Goal: Obtain resource: Download file/media

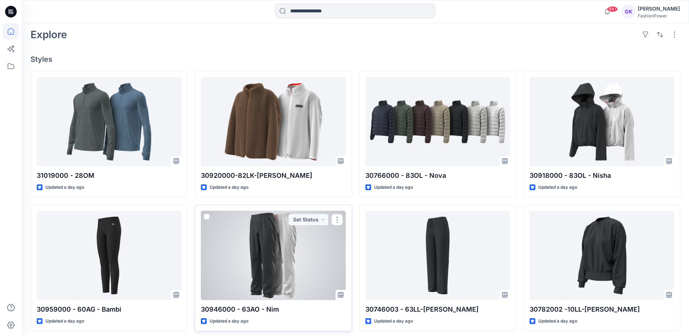
scroll to position [218, 0]
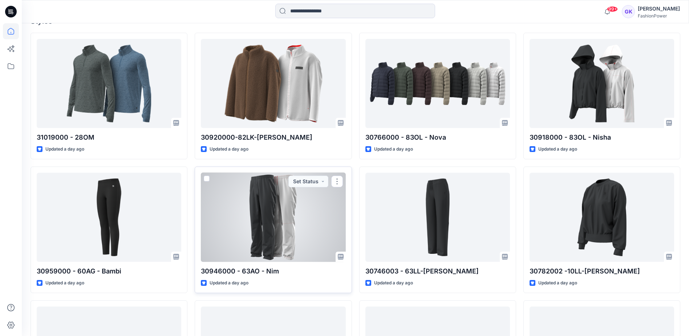
click at [251, 199] on div at bounding box center [273, 217] width 145 height 89
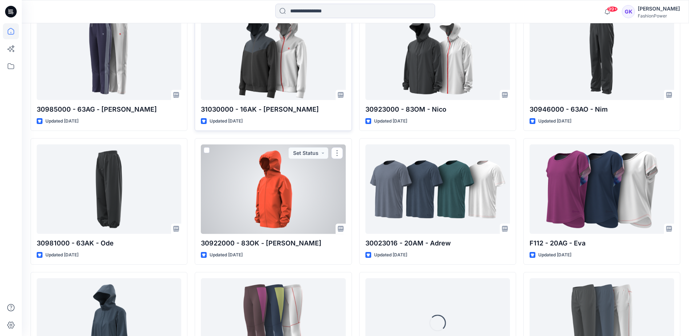
scroll to position [1218, 0]
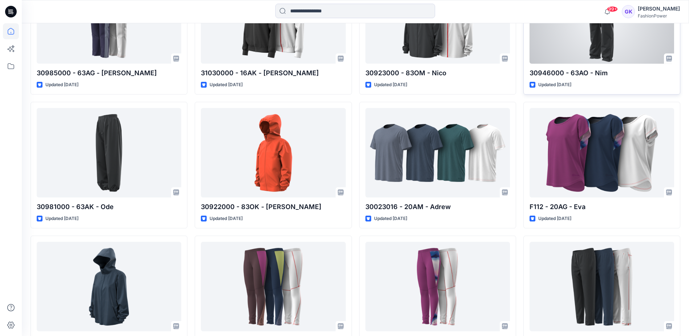
click at [581, 47] on div at bounding box center [602, 18] width 145 height 89
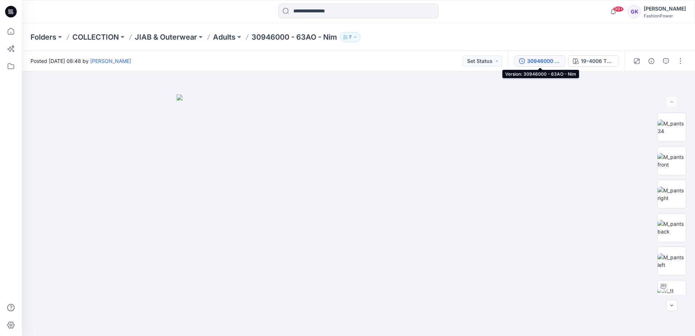
click at [553, 59] on div "30946000 - 63AO - Nim" at bounding box center [543, 61] width 33 height 8
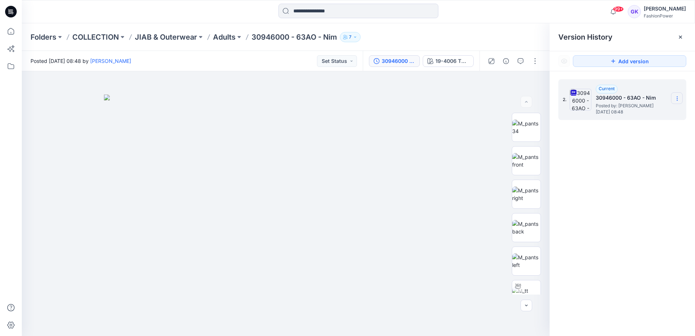
click at [679, 98] on icon at bounding box center [677, 99] width 6 height 6
click at [652, 111] on span "Download Source BW File" at bounding box center [640, 112] width 61 height 9
click at [184, 37] on p "JIAB & Outerwear" at bounding box center [166, 37] width 62 height 10
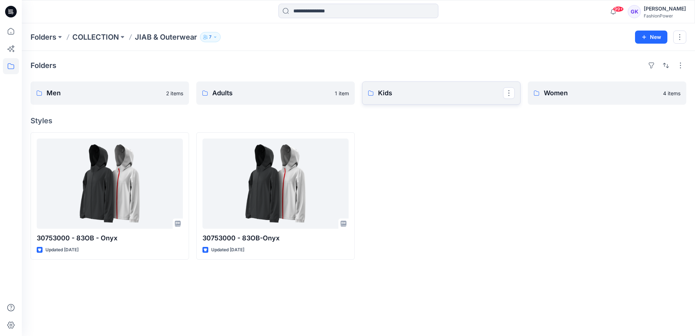
click at [472, 92] on p "Kids" at bounding box center [440, 93] width 125 height 10
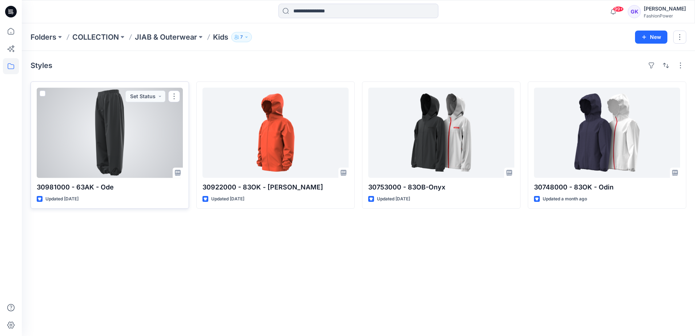
click at [147, 118] on div at bounding box center [110, 133] width 146 height 90
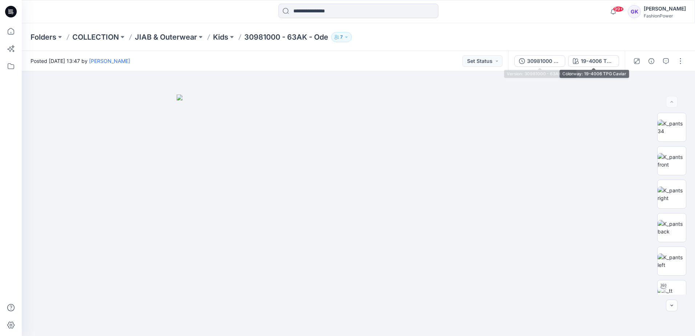
click at [549, 59] on div "30981000 - 63AK - Ode" at bounding box center [543, 61] width 33 height 8
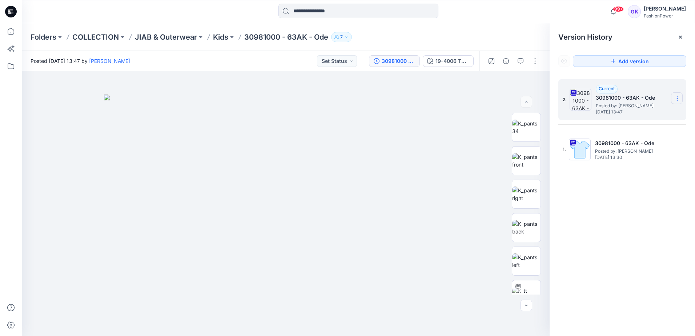
click at [679, 96] on icon at bounding box center [677, 99] width 6 height 6
click at [641, 111] on span "Download Source BW File" at bounding box center [640, 112] width 61 height 9
